Goal: Task Accomplishment & Management: Use online tool/utility

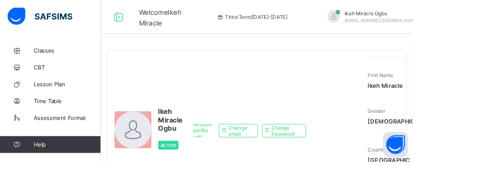
click at [48, 63] on span "Classes" at bounding box center [82, 61] width 82 height 8
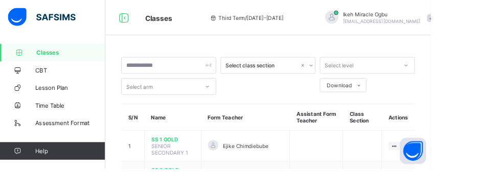
click at [191, 185] on td "SS 1 GOLD SENIOR SECONDARY 1" at bounding box center [201, 170] width 66 height 36
click at [186, 182] on td "SS 1 GOLD SENIOR SECONDARY 1" at bounding box center [201, 170] width 66 height 36
click at [183, 194] on span "SS 2 GOLD" at bounding box center [201, 198] width 50 height 8
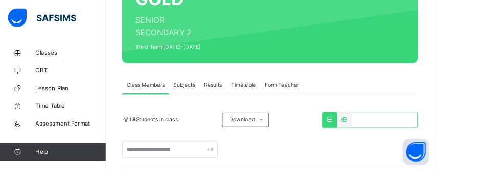
scroll to position [146, 0]
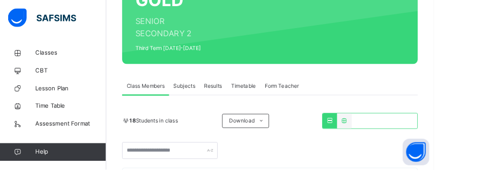
click at [219, 97] on span "Subjects" at bounding box center [212, 99] width 25 height 9
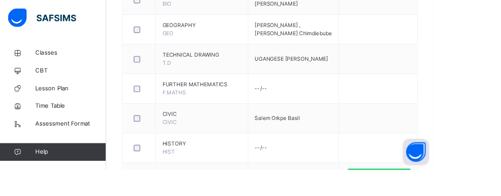
scroll to position [751, 0]
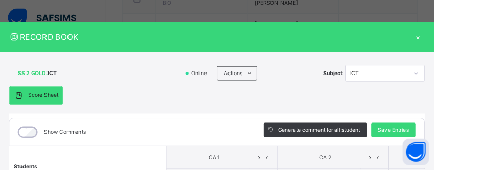
click at [303, 176] on icon at bounding box center [299, 181] width 9 height 15
click at [366, 181] on icon at bounding box center [362, 181] width 9 height 15
click at [420, 180] on icon at bounding box center [416, 181] width 9 height 15
click at [443, 181] on icon at bounding box center [439, 181] width 9 height 15
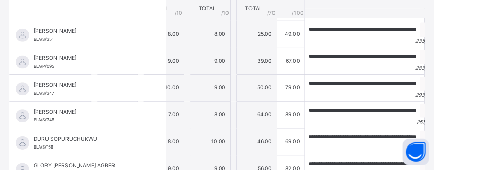
scroll to position [29, 93]
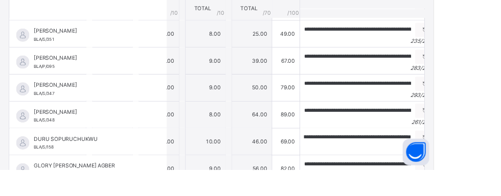
click at [496, 155] on icon at bounding box center [491, 159] width 9 height 9
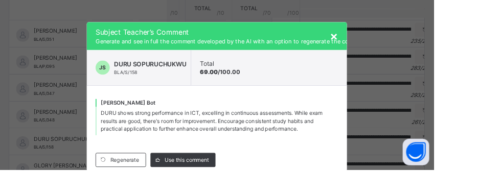
click at [123, 189] on icon at bounding box center [119, 185] width 8 height 8
click at [225, 190] on span "Use this comment" at bounding box center [215, 184] width 51 height 9
type input "**********"
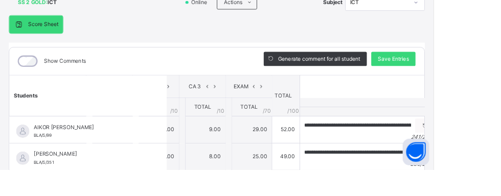
scroll to position [0, 0]
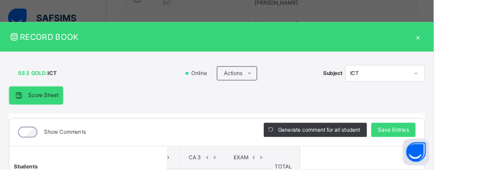
click at [472, 150] on span "Save Entries" at bounding box center [454, 150] width 36 height 9
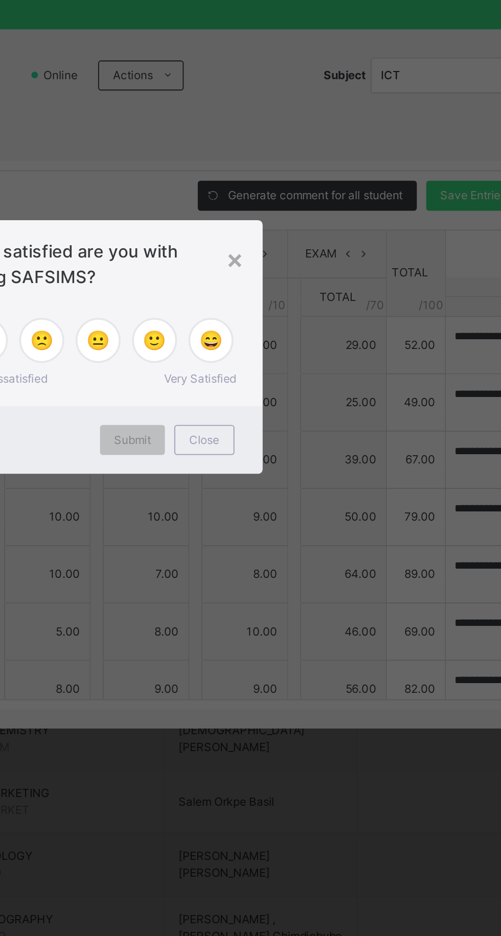
click at [288, 472] on span "🙂" at bounding box center [281, 464] width 13 height 15
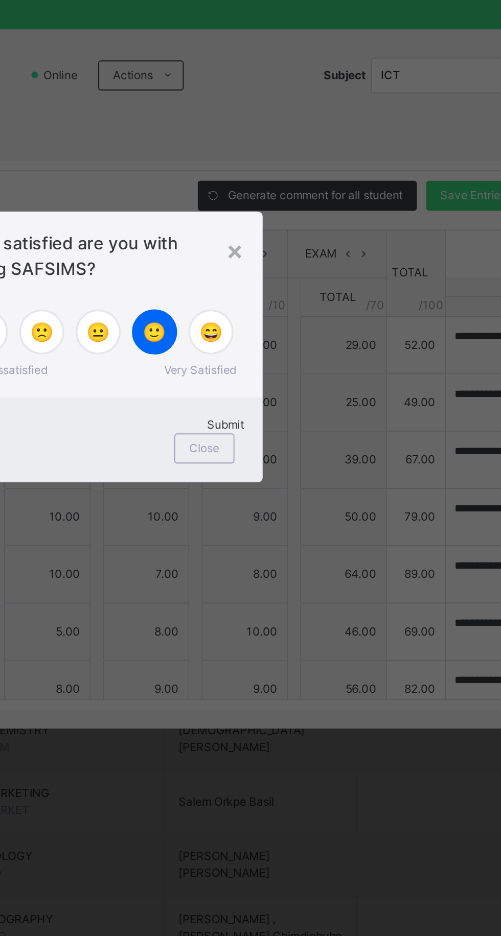
click at [319, 515] on div "Submit" at bounding box center [250, 510] width 158 height 9
